Goal: Information Seeking & Learning: Compare options

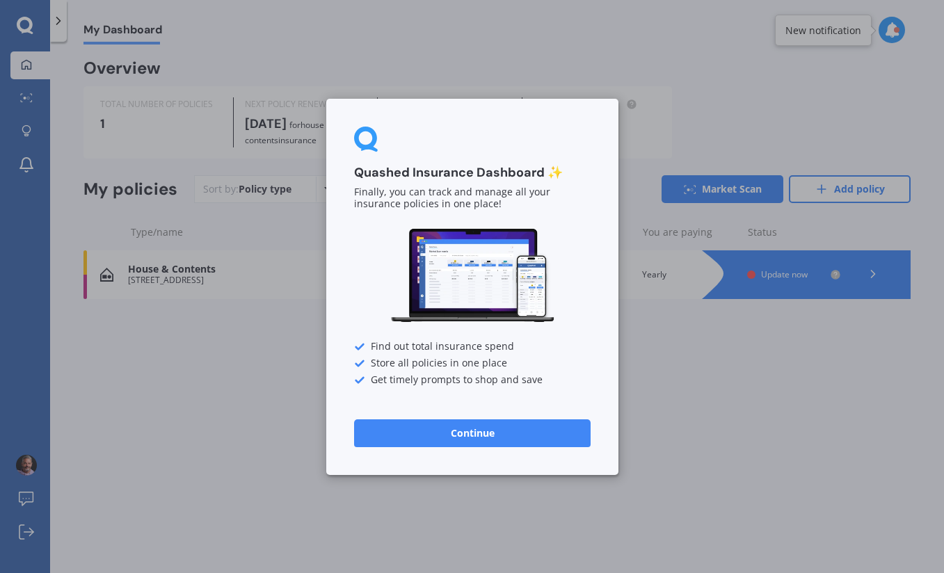
click at [532, 431] on button "Continue" at bounding box center [472, 433] width 236 height 28
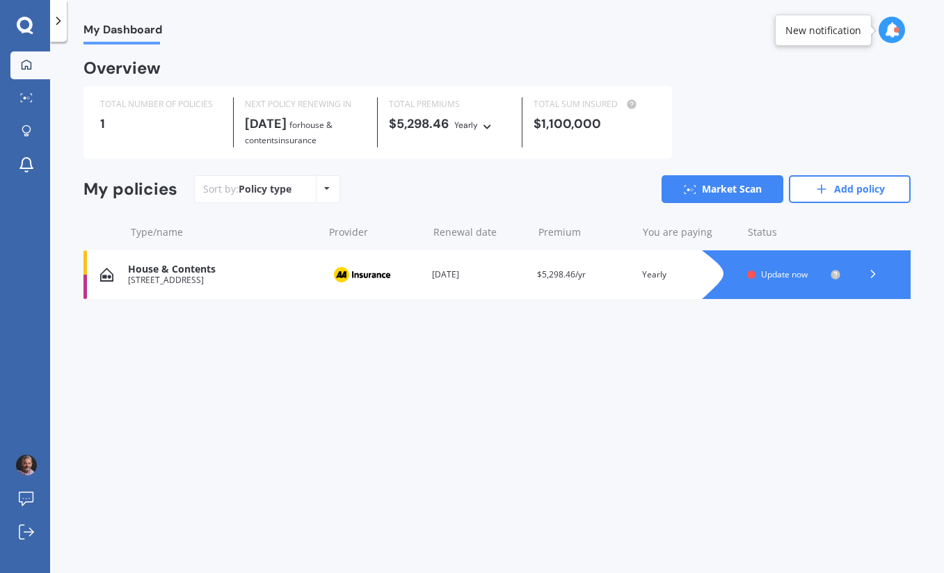
click at [770, 268] on span "Update now" at bounding box center [784, 274] width 47 height 12
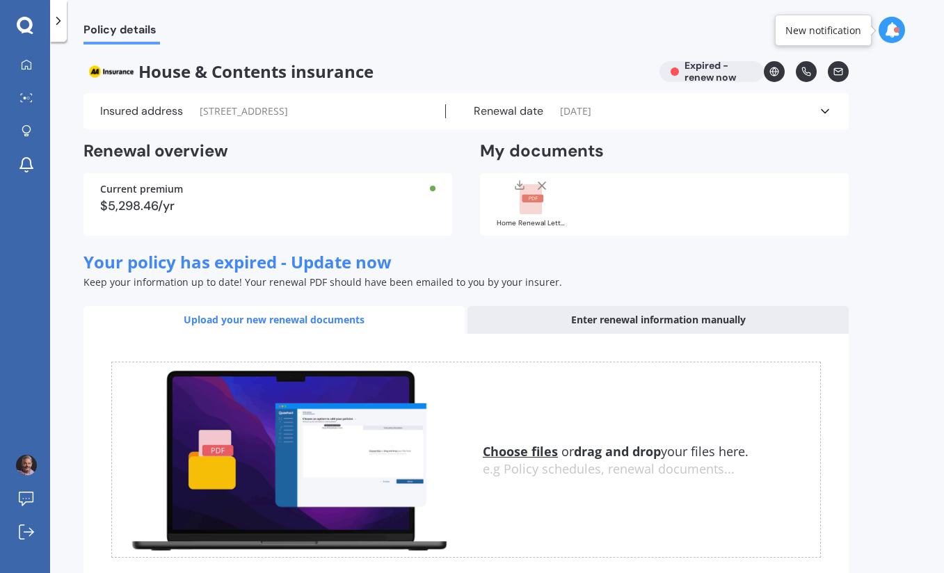
click at [537, 202] on rect at bounding box center [533, 199] width 22 height 8
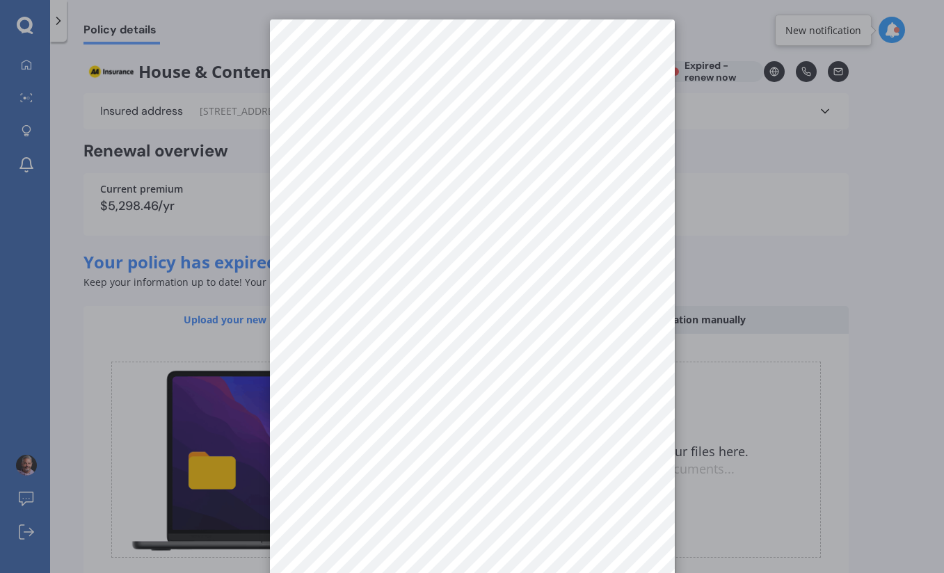
click at [791, 195] on div at bounding box center [472, 286] width 944 height 573
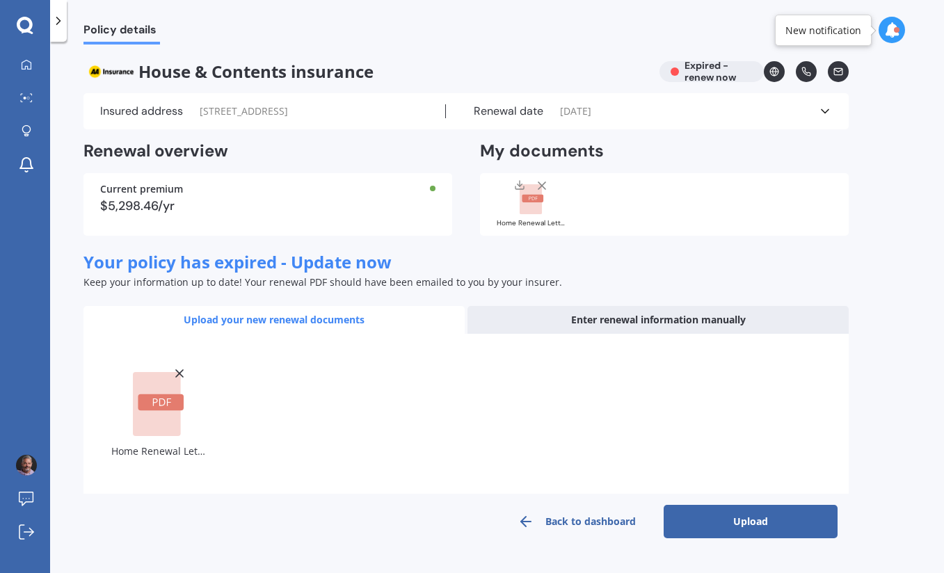
click at [758, 505] on button "Upload" at bounding box center [750, 521] width 174 height 33
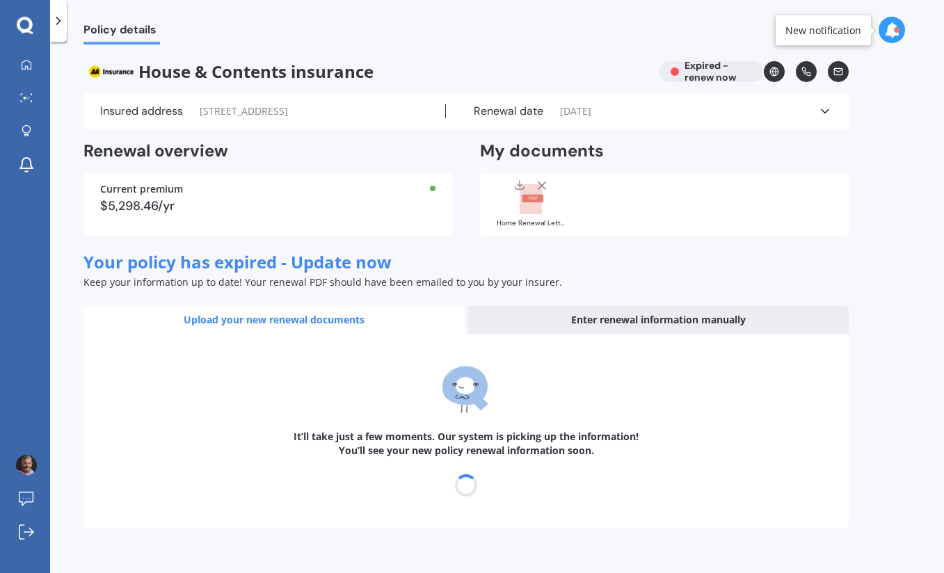
select select "12"
select select "10"
select select "2026"
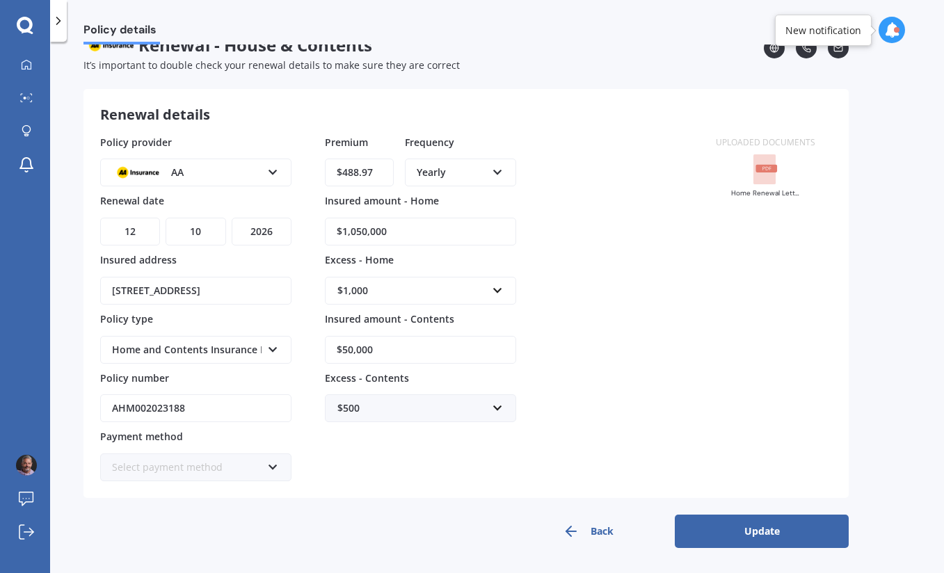
scroll to position [25, 0]
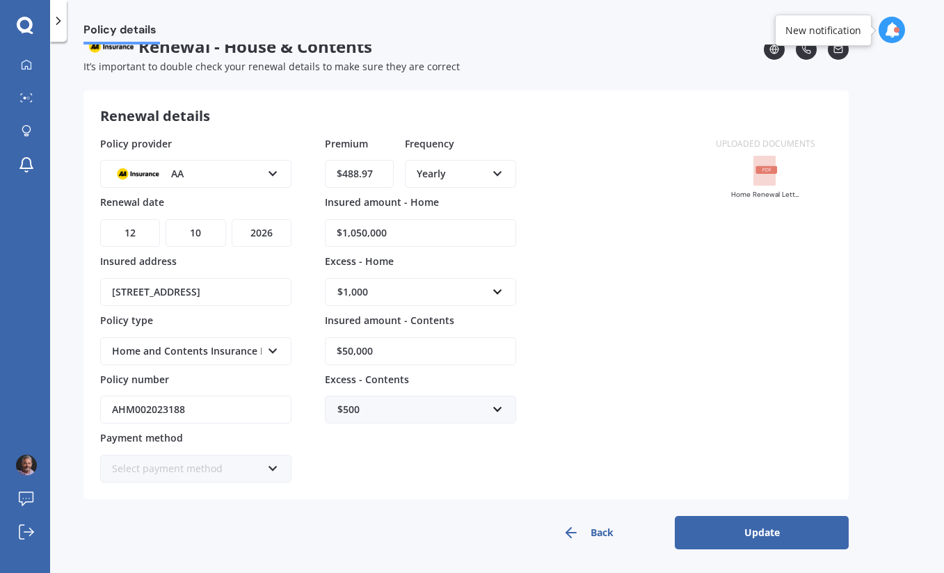
click at [496, 174] on icon at bounding box center [498, 171] width 12 height 10
click at [467, 271] on div "Monthly" at bounding box center [460, 275] width 108 height 25
click at [719, 532] on button "Update" at bounding box center [761, 532] width 174 height 33
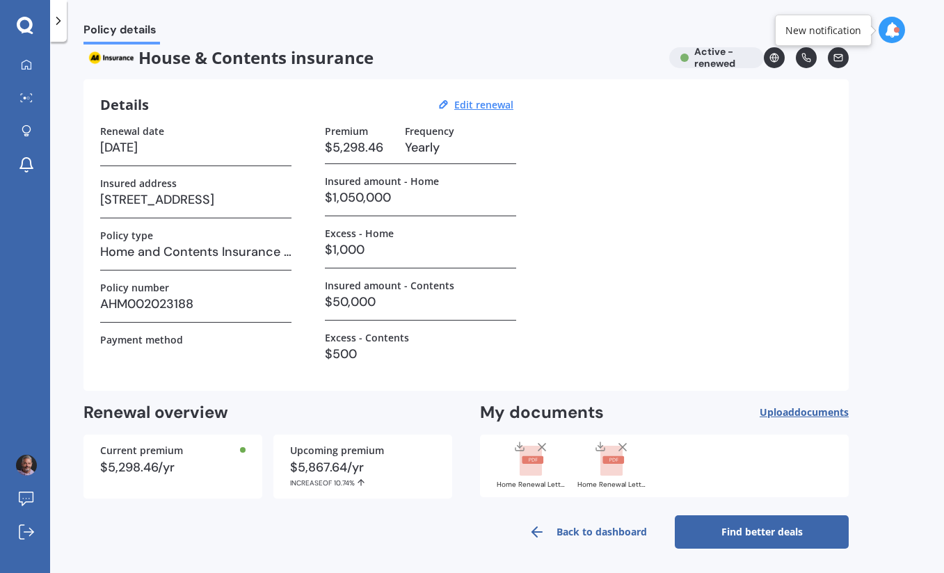
scroll to position [13, 0]
click at [743, 532] on link "Find better deals" at bounding box center [761, 532] width 174 height 33
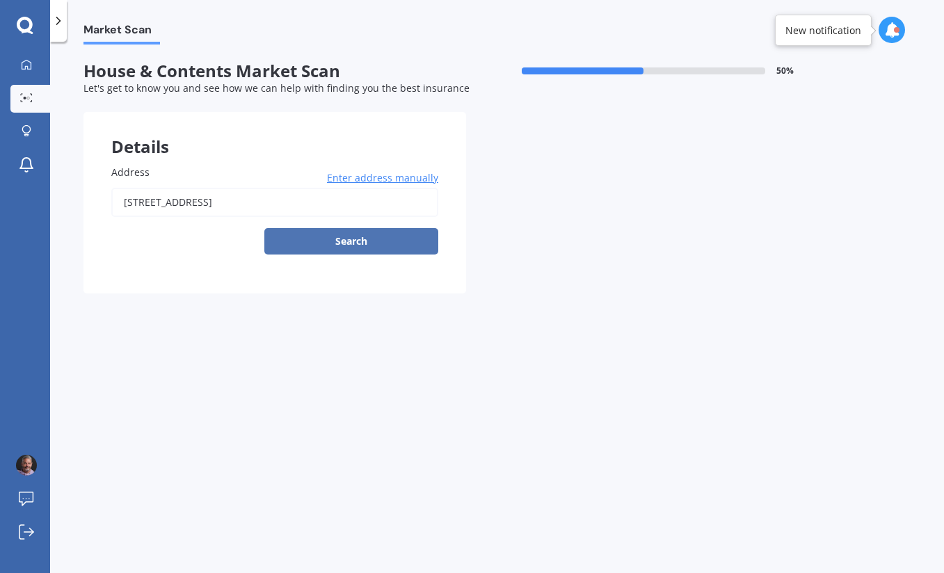
click at [398, 247] on button "Search" at bounding box center [351, 241] width 174 height 26
type input "6 Birkinshaw Grove, Riverstone Terraces, Upper Hutt 5018"
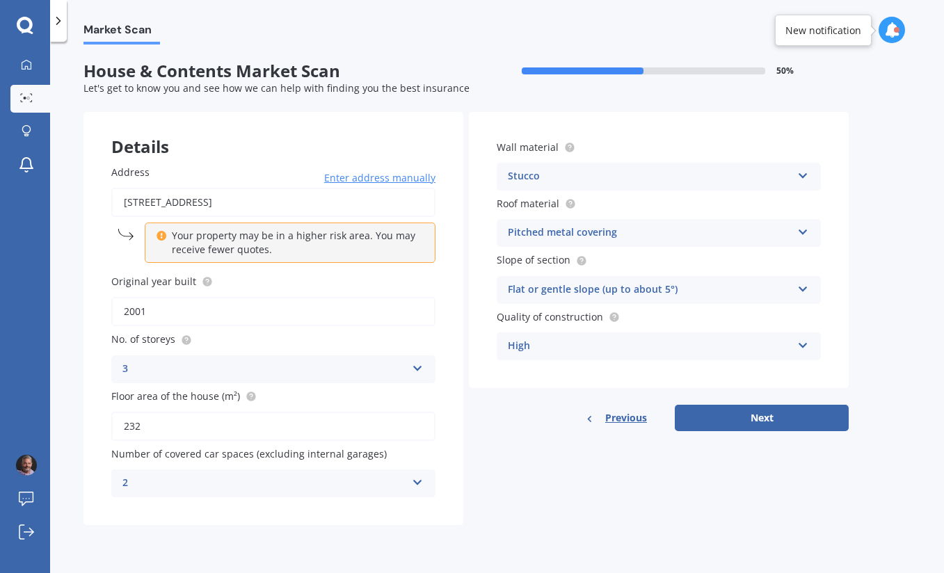
click at [419, 362] on icon at bounding box center [418, 366] width 12 height 10
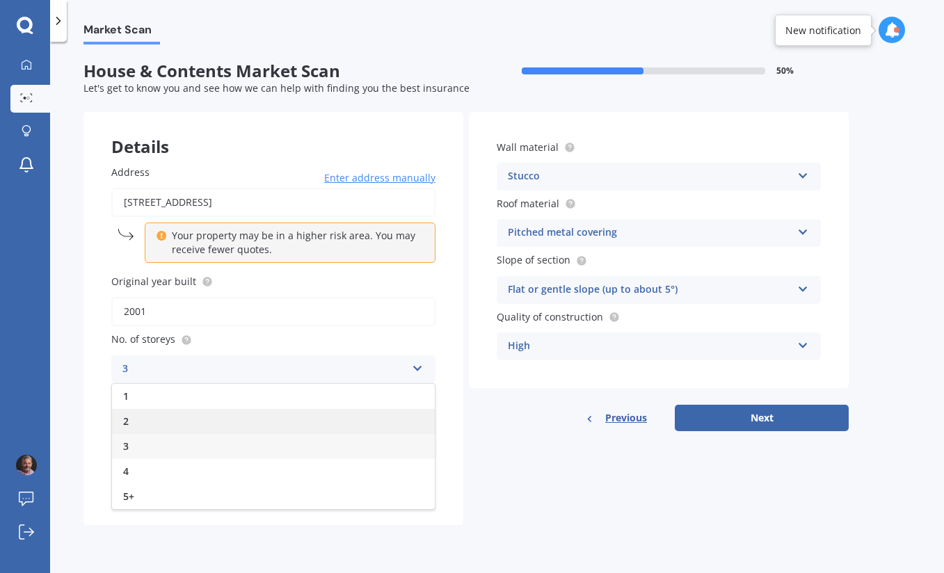
click at [257, 416] on div "2" at bounding box center [273, 421] width 323 height 25
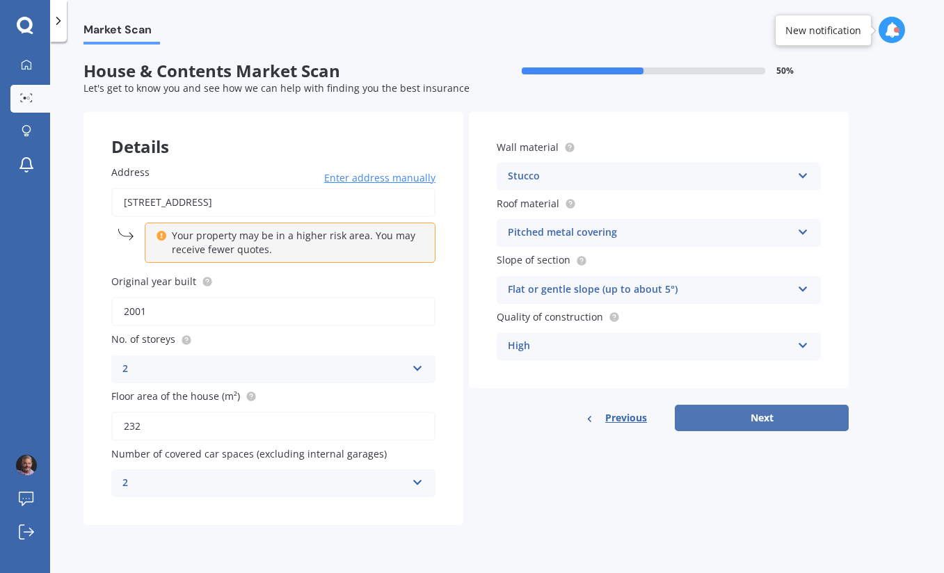
click at [738, 412] on button "Next" at bounding box center [761, 418] width 174 height 26
select select "25"
select select "11"
select select "1968"
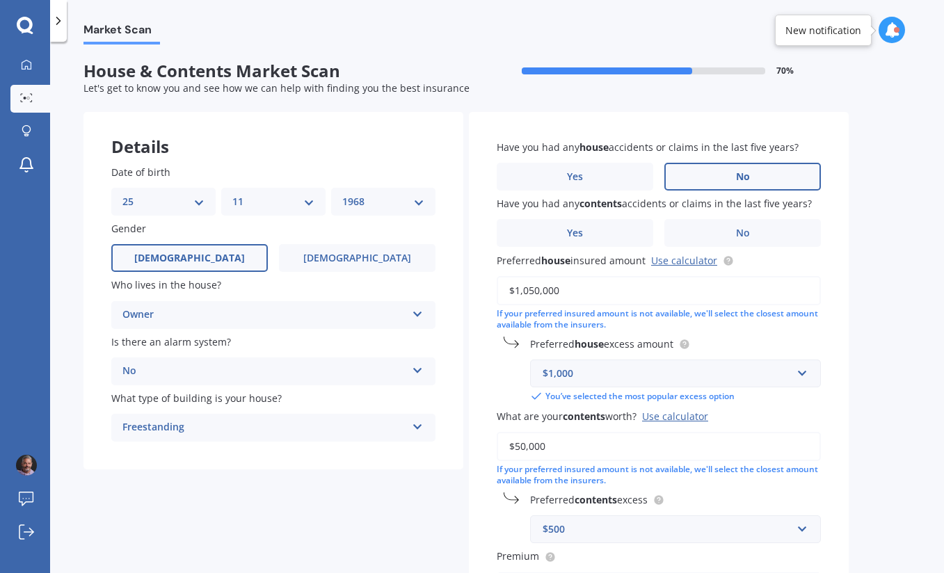
click at [727, 178] on label "No" at bounding box center [742, 177] width 156 height 28
click at [0, 0] on input "No" at bounding box center [0, 0] width 0 height 0
click at [736, 227] on span "No" at bounding box center [743, 233] width 14 height 12
click at [0, 0] on input "No" at bounding box center [0, 0] width 0 height 0
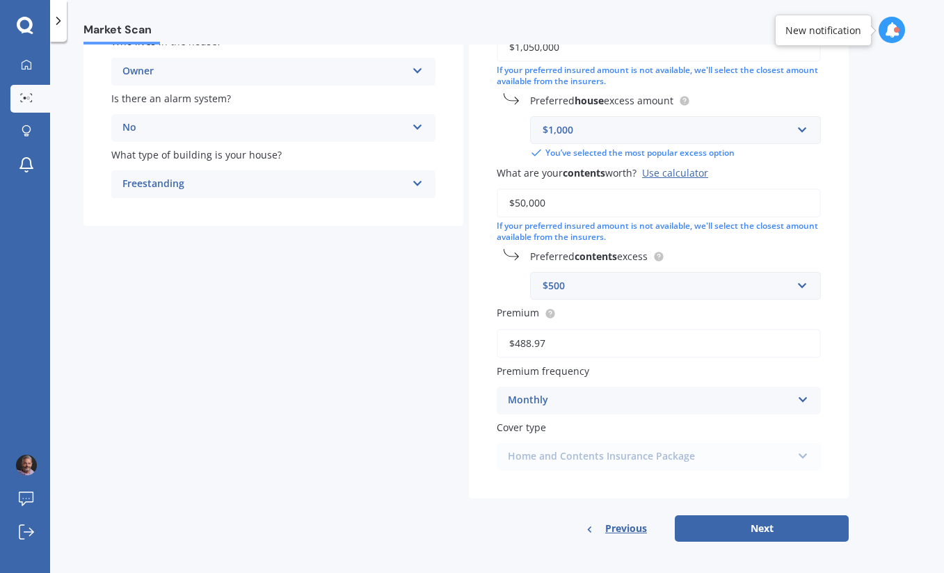
scroll to position [242, 0]
click at [745, 517] on button "Next" at bounding box center [761, 530] width 174 height 26
select select "25"
select select "11"
select select "1968"
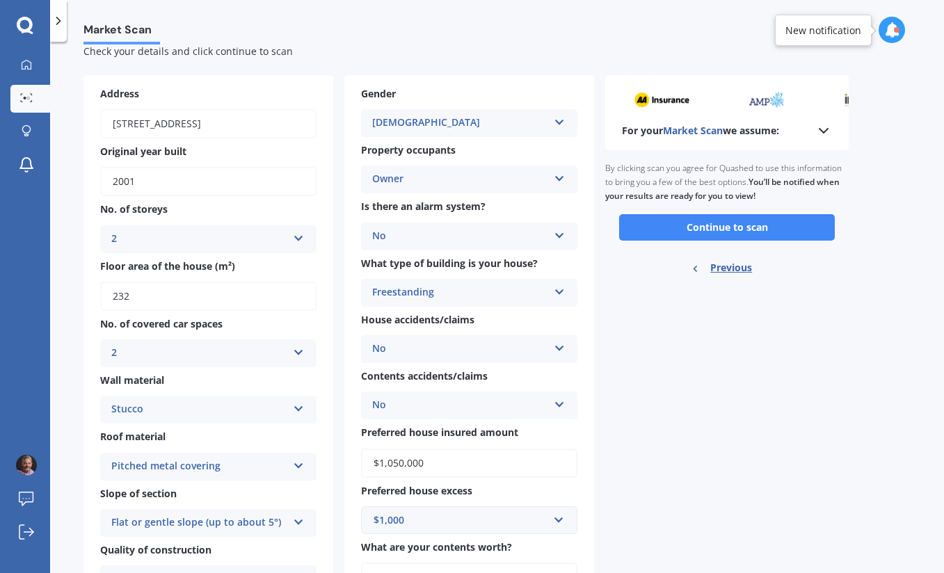
scroll to position [0, 0]
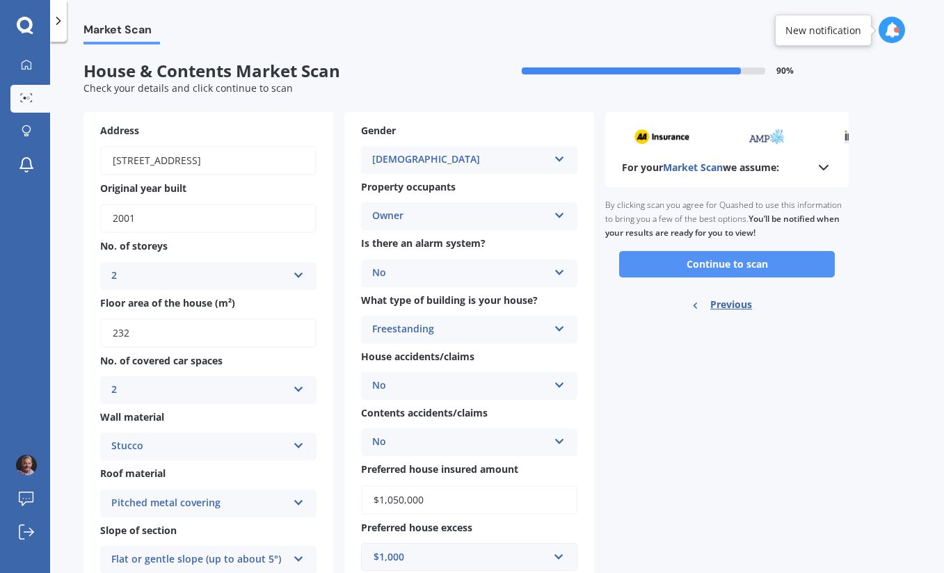
click at [722, 265] on button "Continue to scan" at bounding box center [727, 264] width 216 height 26
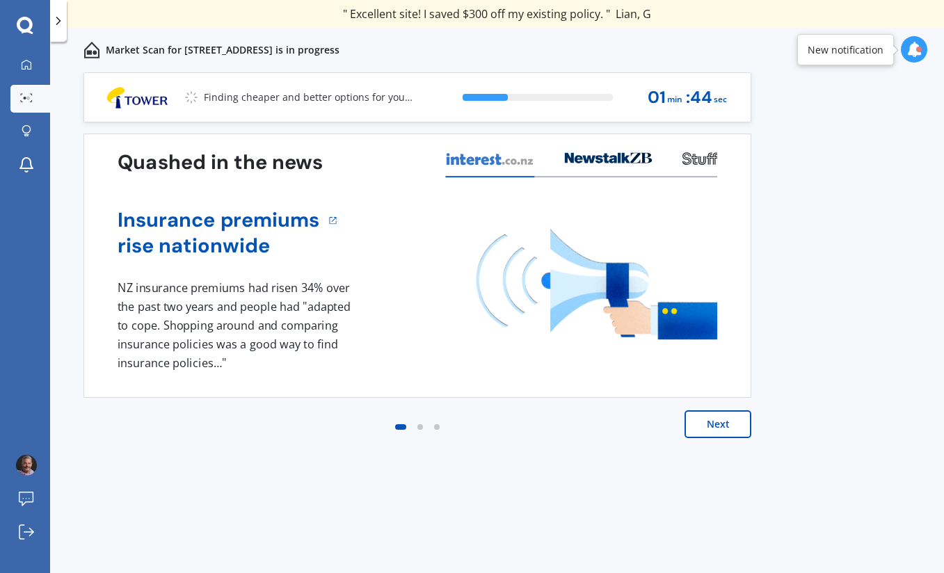
click at [712, 430] on button "Next" at bounding box center [717, 424] width 67 height 28
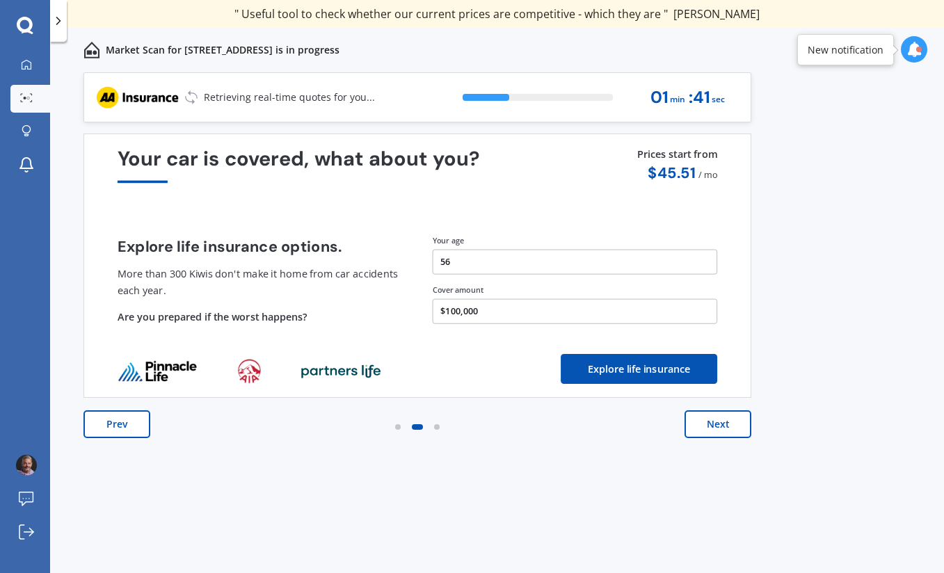
click at [715, 425] on button "Next" at bounding box center [717, 424] width 67 height 28
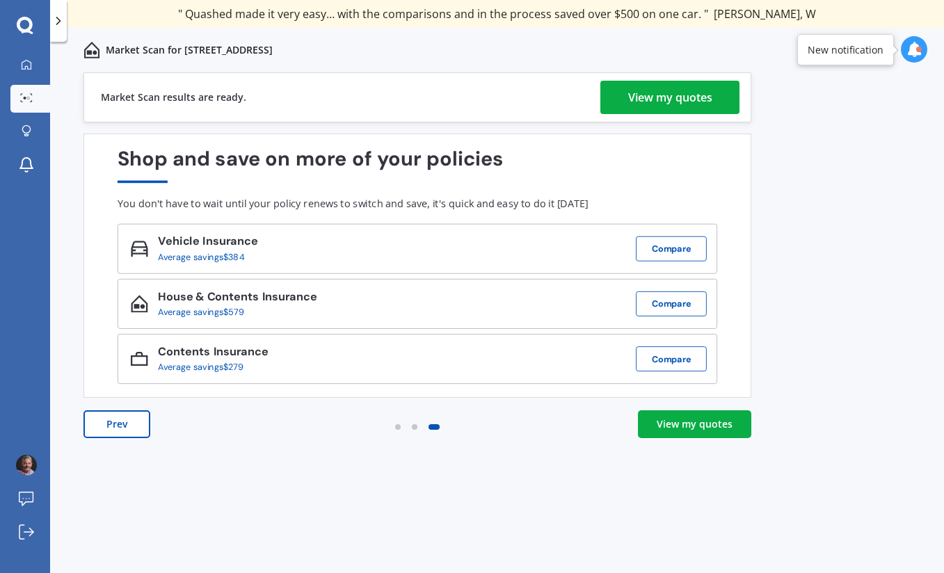
click at [720, 419] on div "View my quotes" at bounding box center [694, 424] width 76 height 14
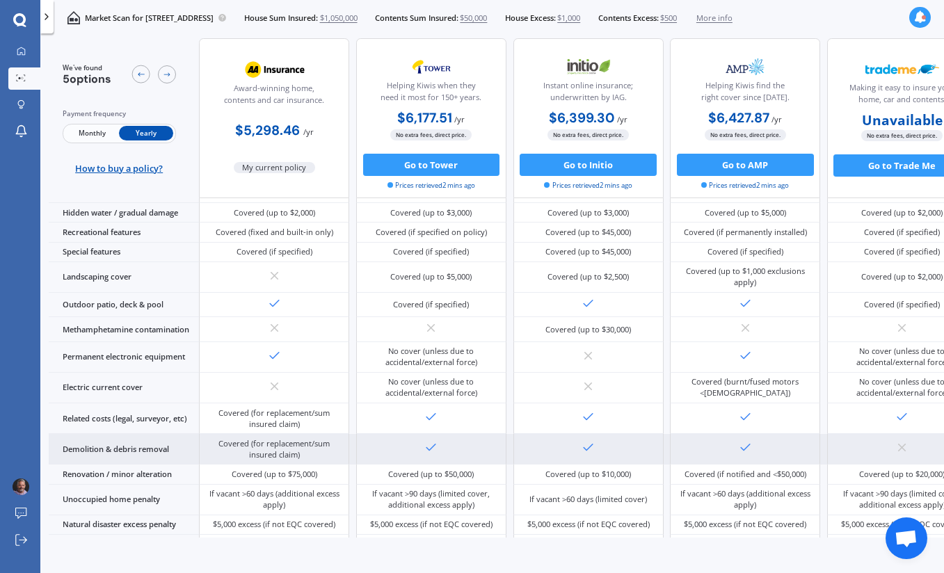
scroll to position [314, 0]
